Goal: Check status: Check status

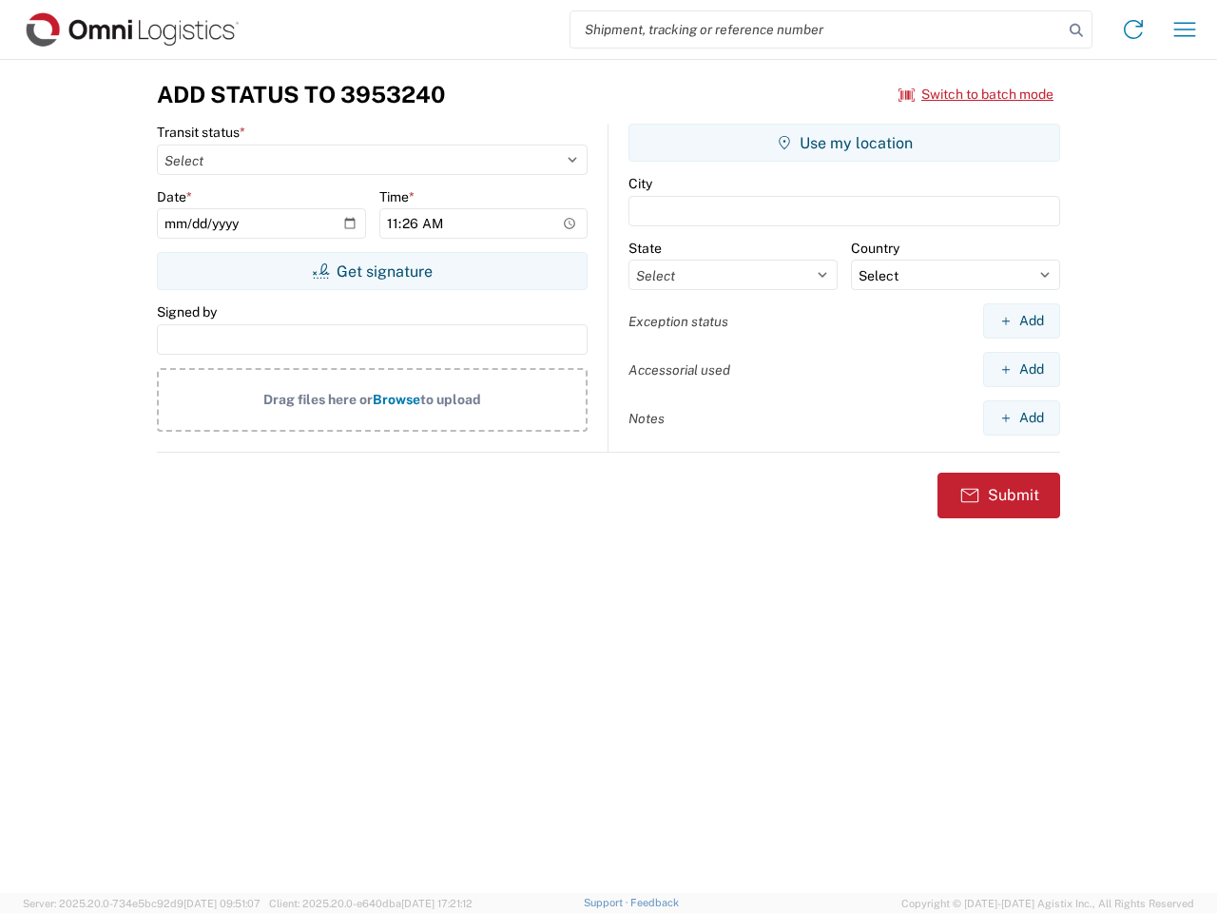
click at [817, 29] on input "search" at bounding box center [817, 29] width 493 height 36
click at [1077, 30] on icon at bounding box center [1076, 30] width 27 height 27
click at [1134, 29] on icon at bounding box center [1133, 29] width 30 height 30
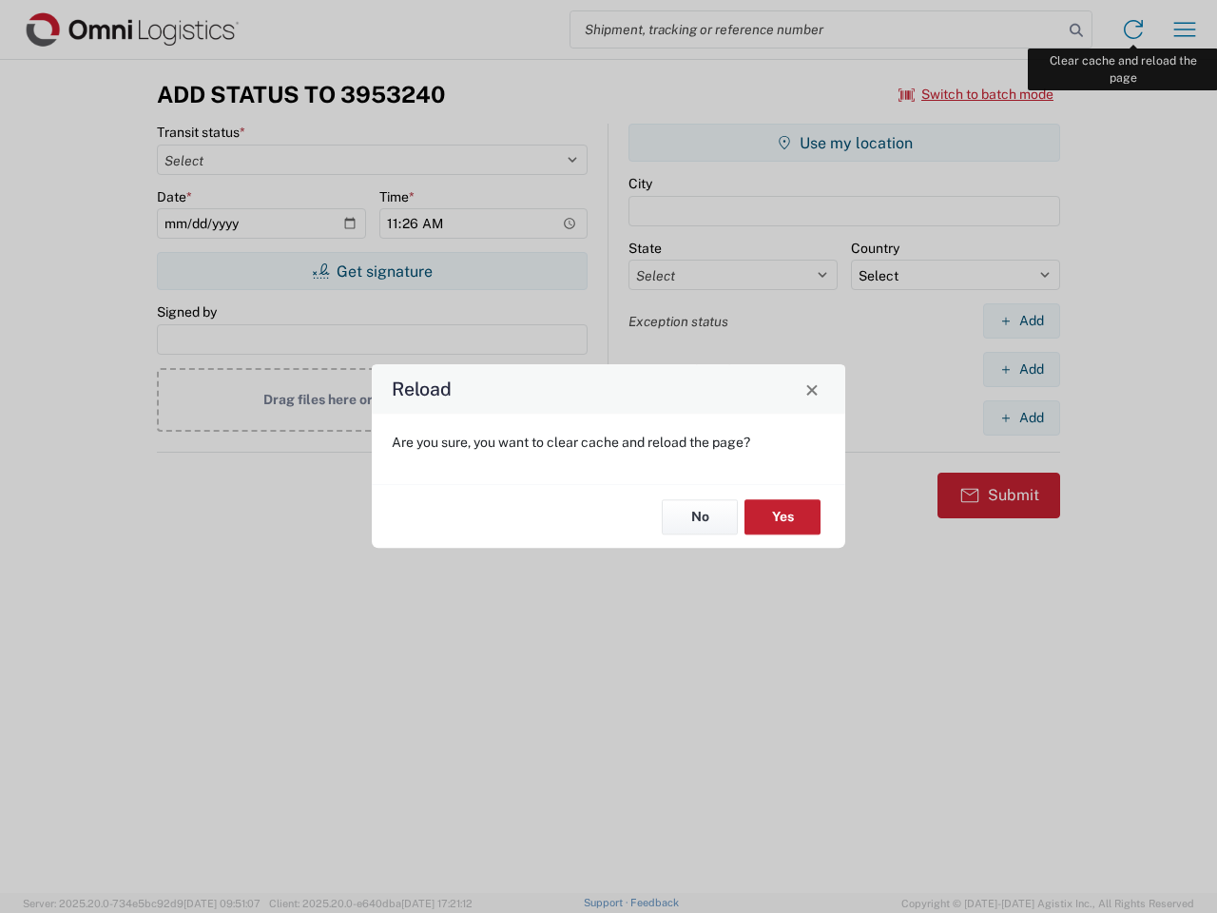
click at [1185, 29] on div "Reload Are you sure, you want to clear cache and reload the page? No Yes" at bounding box center [608, 456] width 1217 height 913
click at [977, 94] on div "Reload Are you sure, you want to clear cache and reload the page? No Yes" at bounding box center [608, 456] width 1217 height 913
click at [372, 271] on div "Reload Are you sure, you want to clear cache and reload the page? No Yes" at bounding box center [608, 456] width 1217 height 913
click at [844, 143] on div "Reload Are you sure, you want to clear cache and reload the page? No Yes" at bounding box center [608, 456] width 1217 height 913
click at [1021, 320] on div "Reload Are you sure, you want to clear cache and reload the page? No Yes" at bounding box center [608, 456] width 1217 height 913
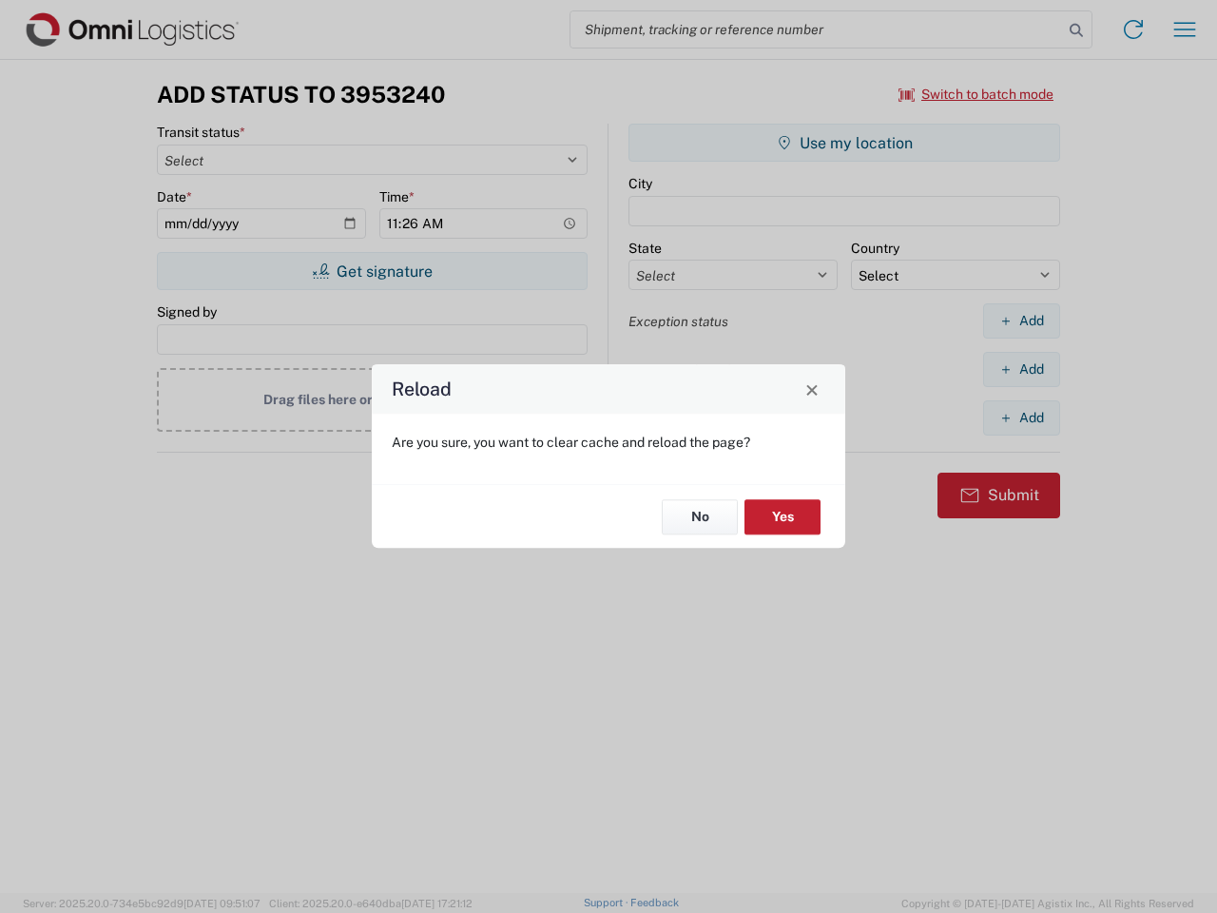
click at [1021, 369] on div "Reload Are you sure, you want to clear cache and reload the page? No Yes" at bounding box center [608, 456] width 1217 height 913
click at [1021, 417] on div "Reload Are you sure, you want to clear cache and reload the page? No Yes" at bounding box center [608, 456] width 1217 height 913
